Goal: Information Seeking & Learning: Learn about a topic

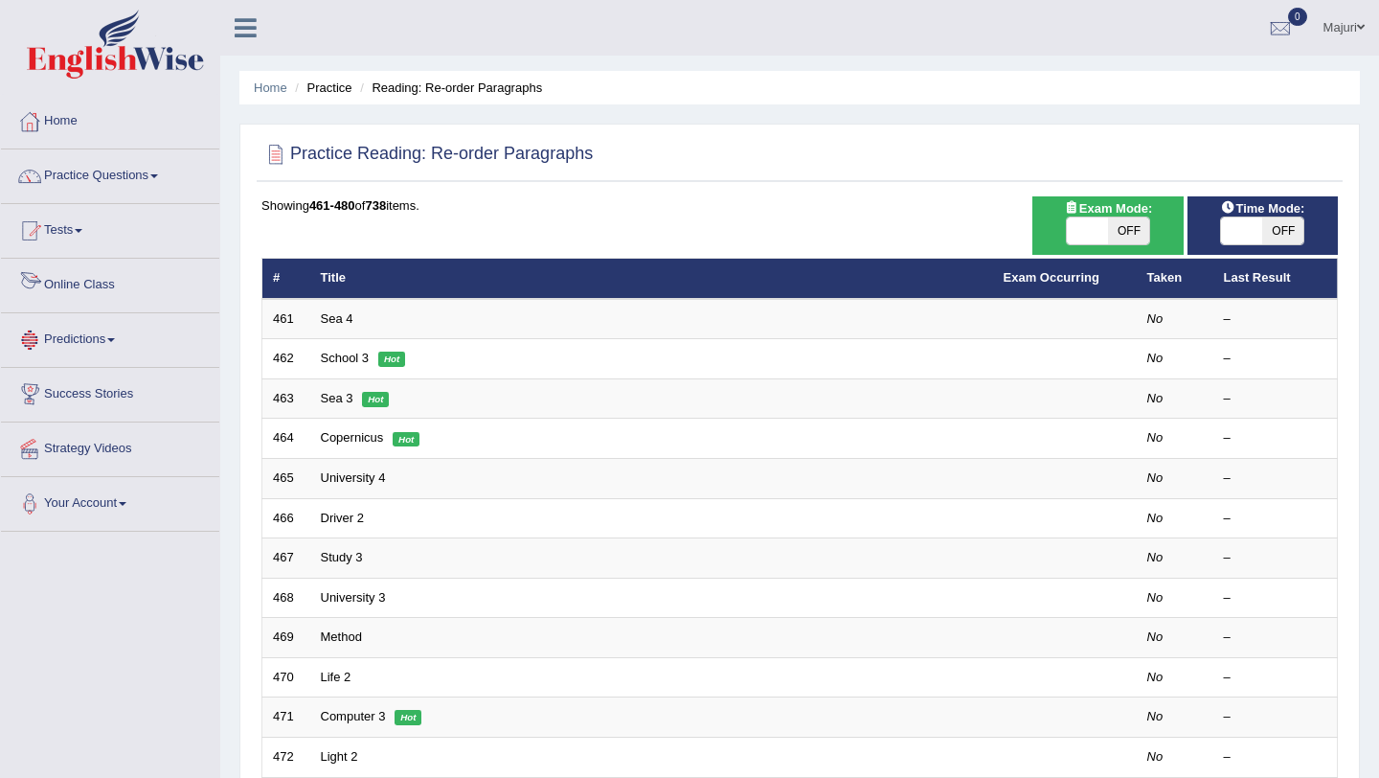
click at [77, 291] on link "Online Class" at bounding box center [110, 283] width 218 height 48
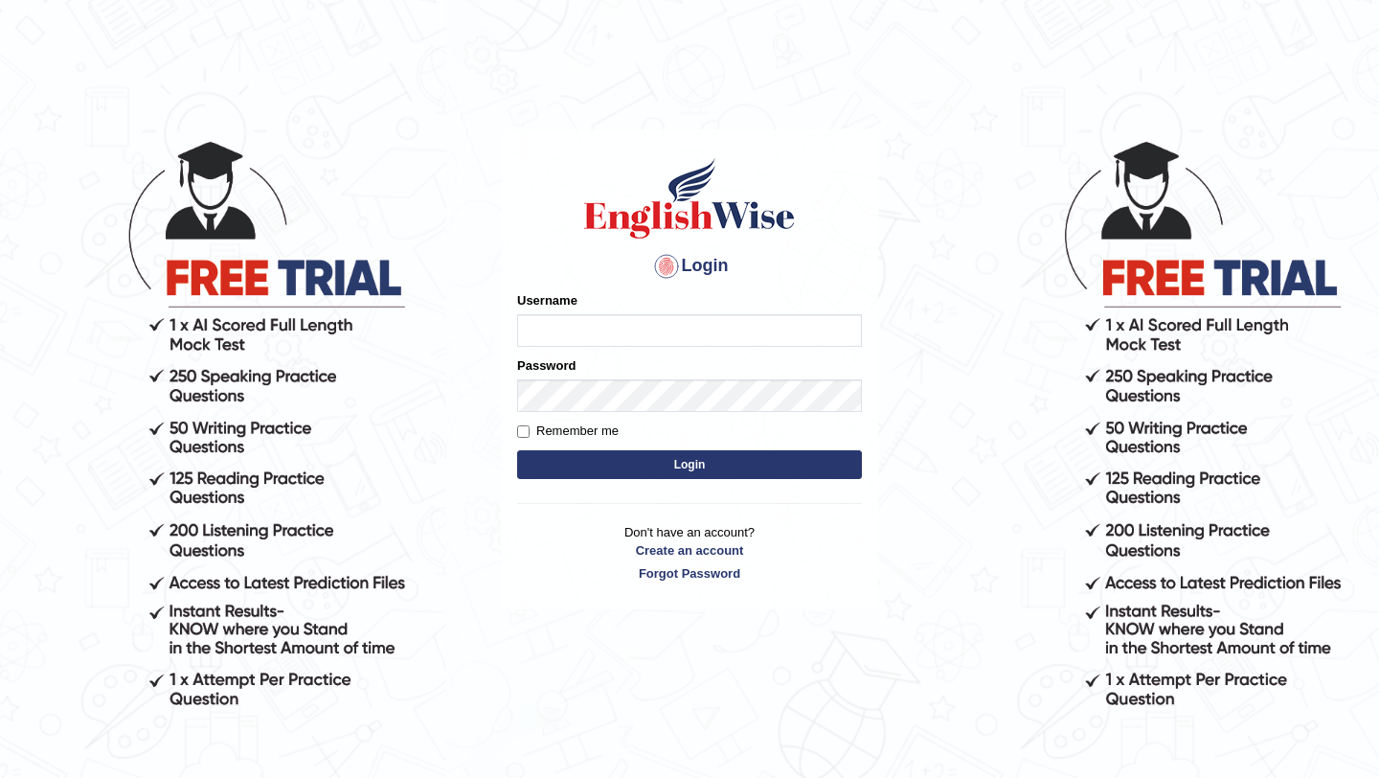
type input "Mayuguna"
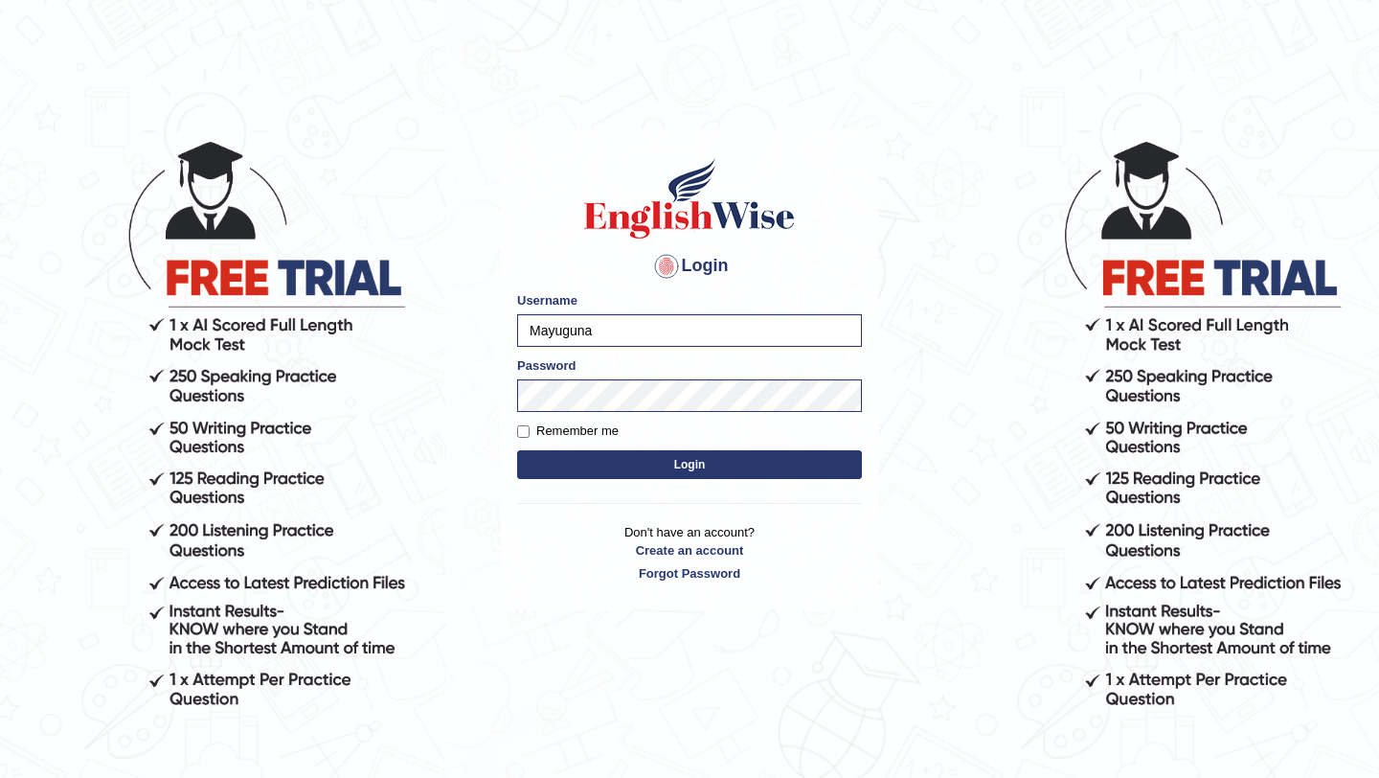
click at [727, 476] on button "Login" at bounding box center [689, 464] width 345 height 29
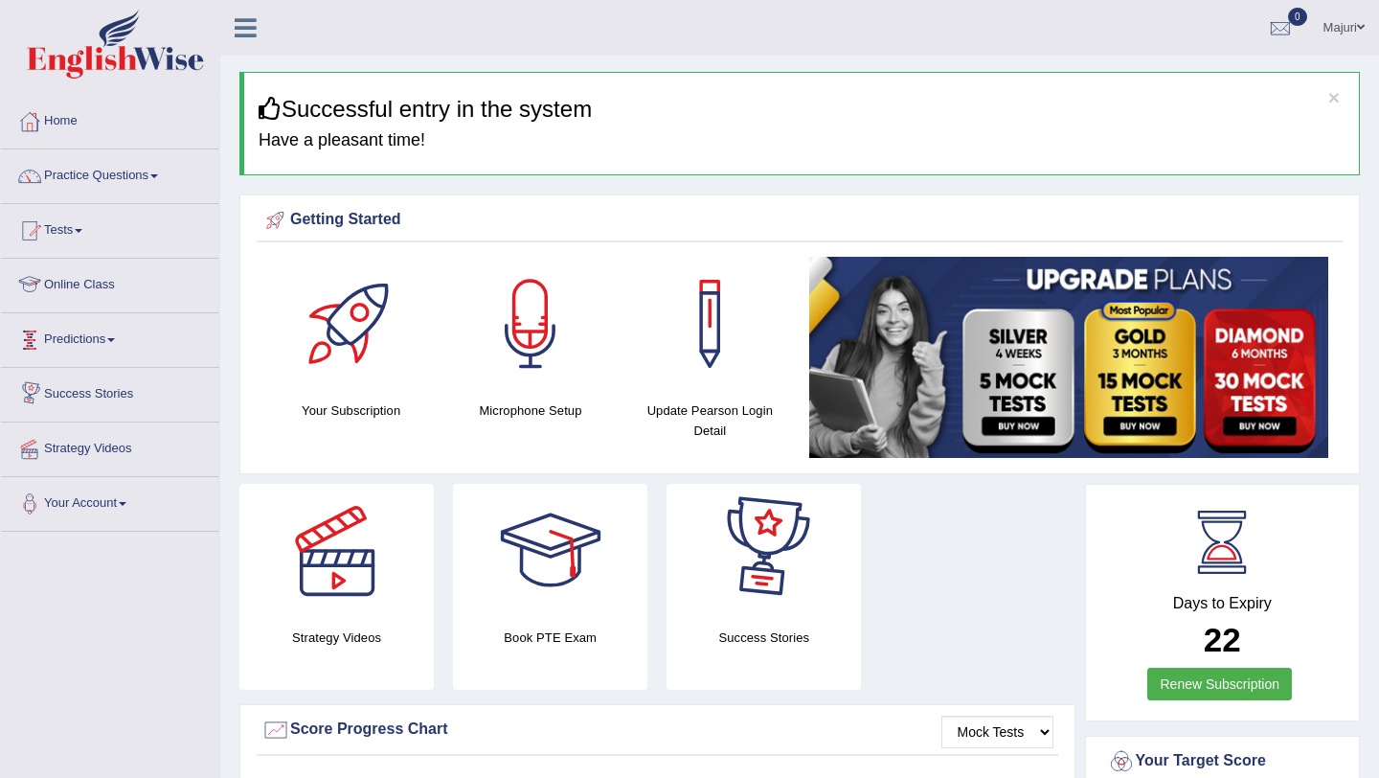
click at [118, 284] on link "Online Class" at bounding box center [110, 283] width 218 height 48
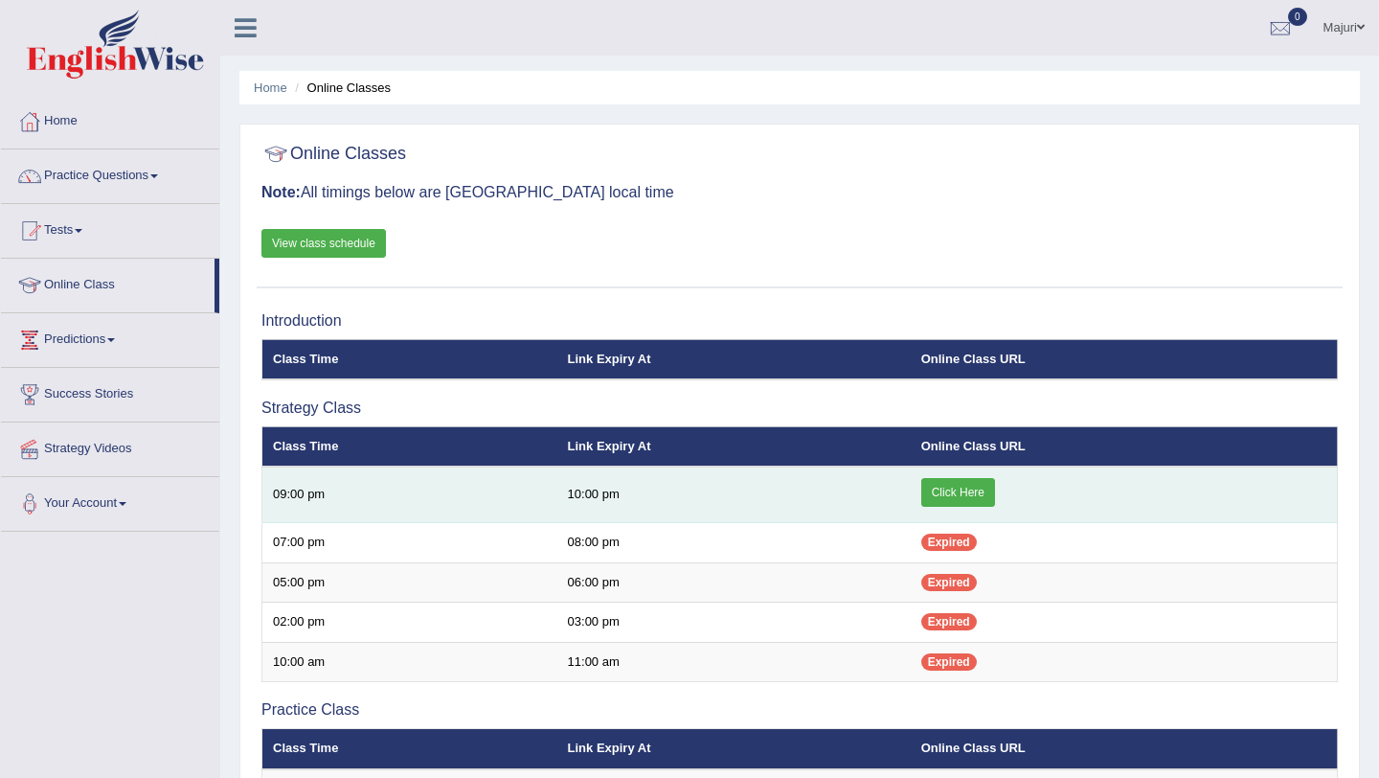
click at [959, 501] on link "Click Here" at bounding box center [958, 492] width 74 height 29
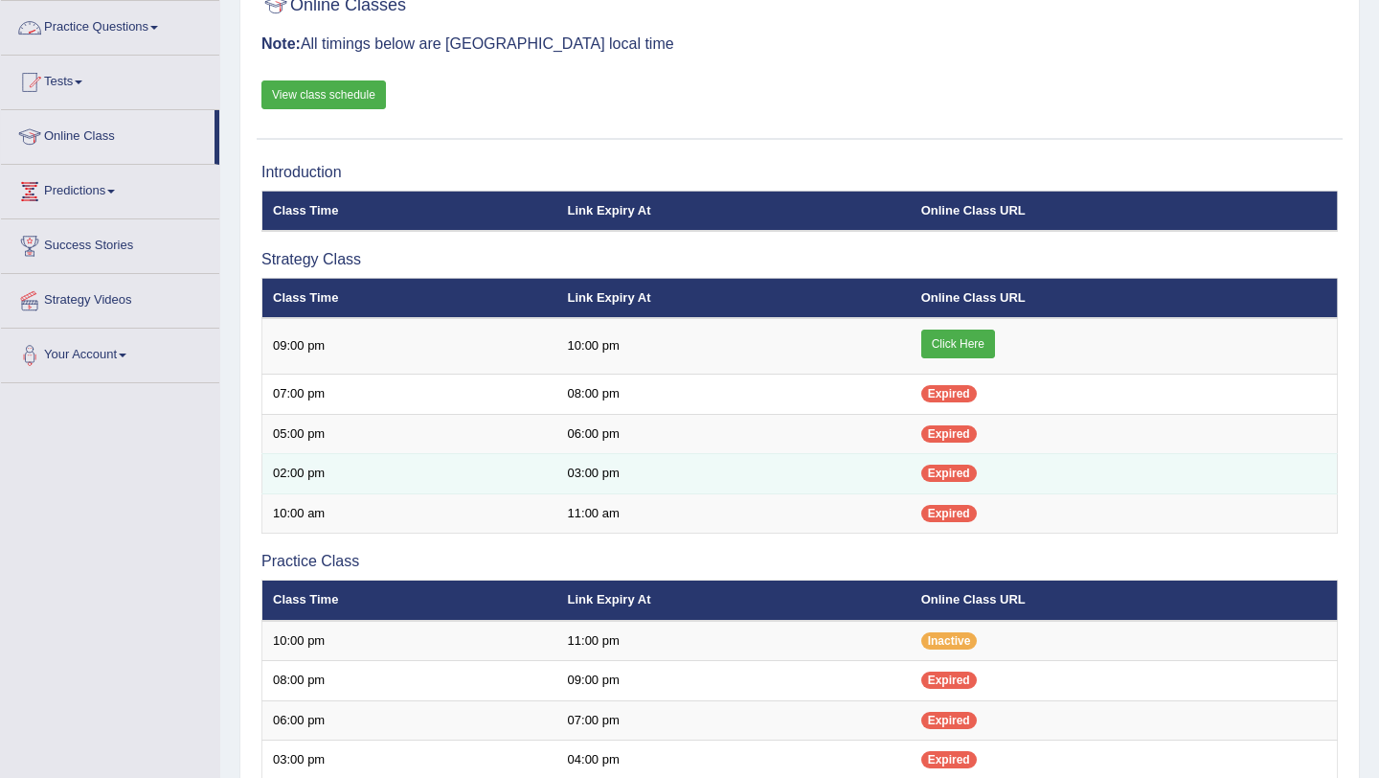
scroll to position [306, 0]
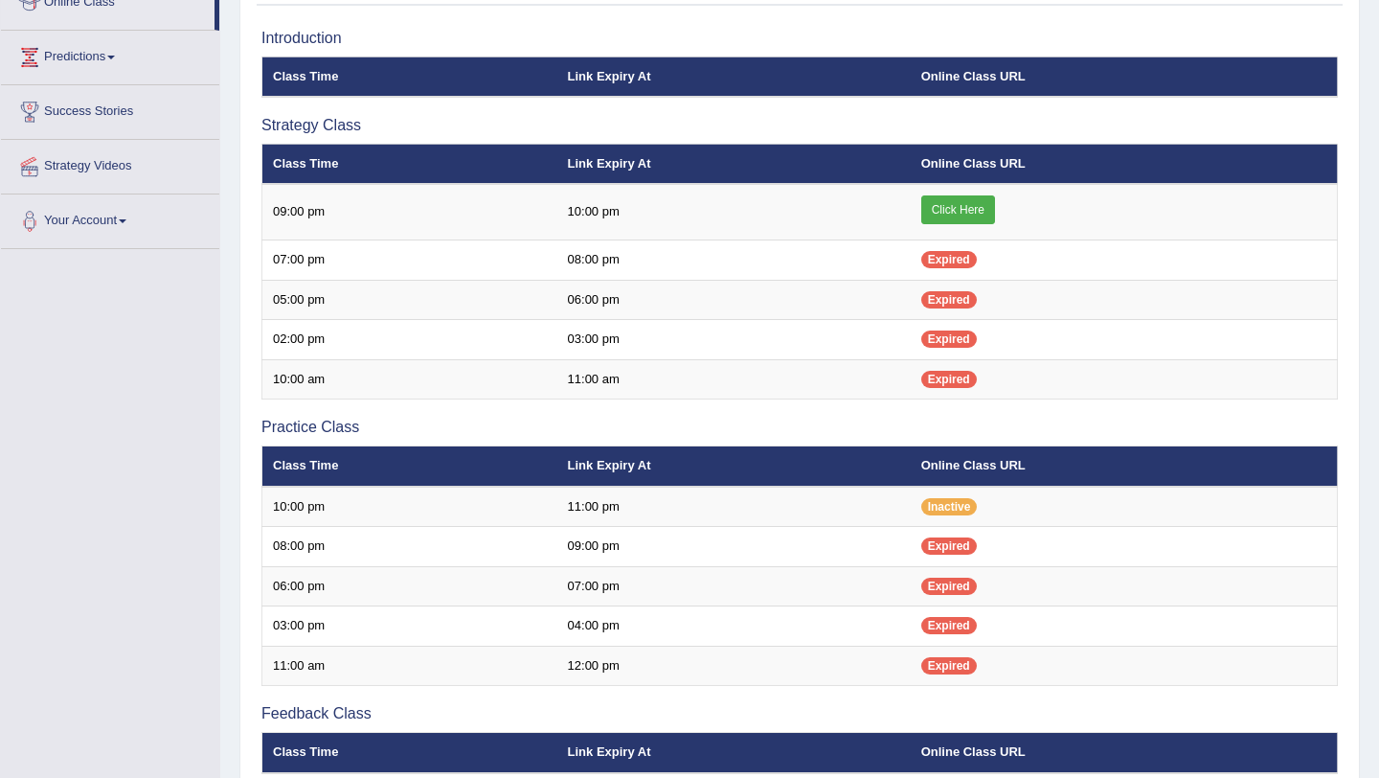
scroll to position [360, 0]
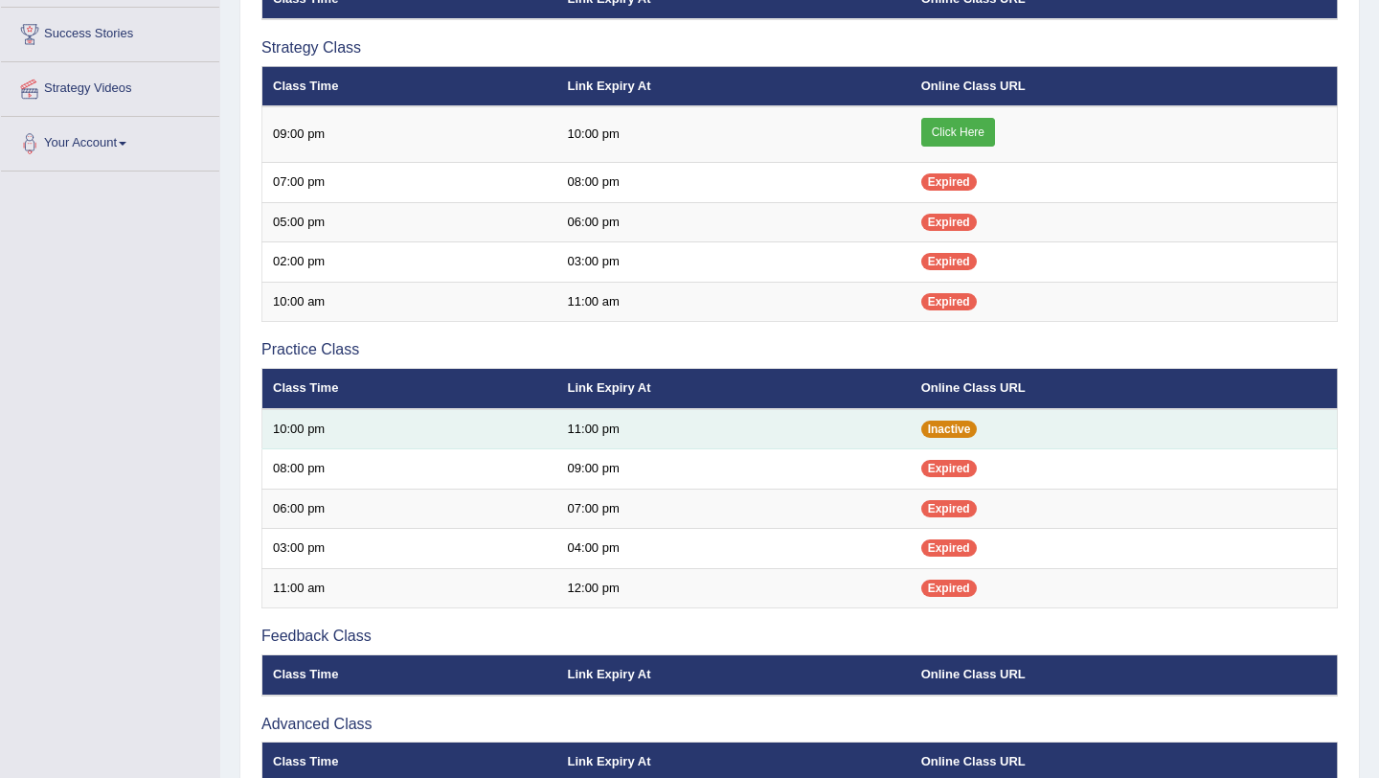
click at [956, 436] on span "Inactive" at bounding box center [949, 428] width 57 height 17
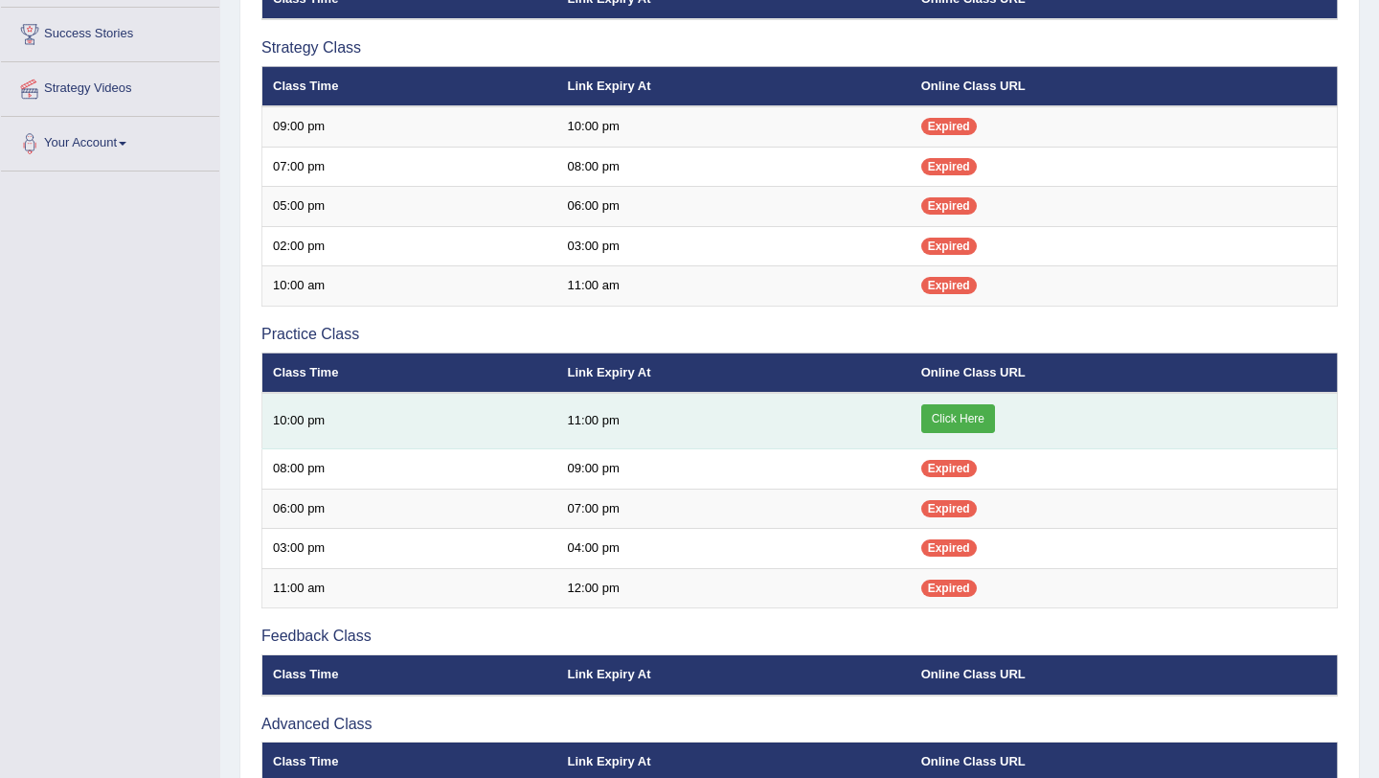
click at [965, 415] on link "Click Here" at bounding box center [958, 418] width 74 height 29
